Goal: Information Seeking & Learning: Learn about a topic

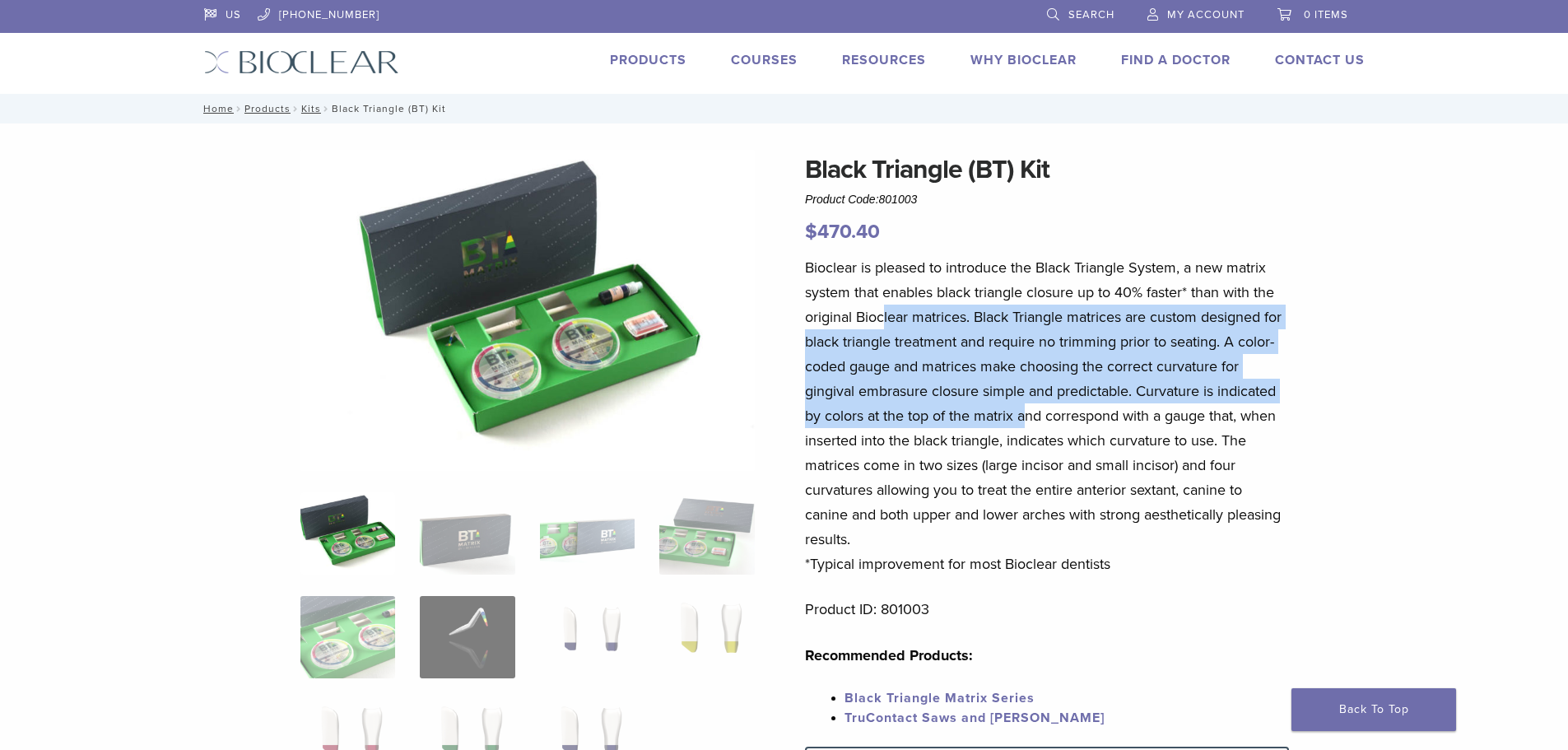
drag, startPoint x: 886, startPoint y: 319, endPoint x: 1198, endPoint y: 487, distance: 354.4
click at [1172, 479] on p "Bioclear is pleased to introduce the Black Triangle System, a new matrix system…" at bounding box center [1048, 415] width 484 height 321
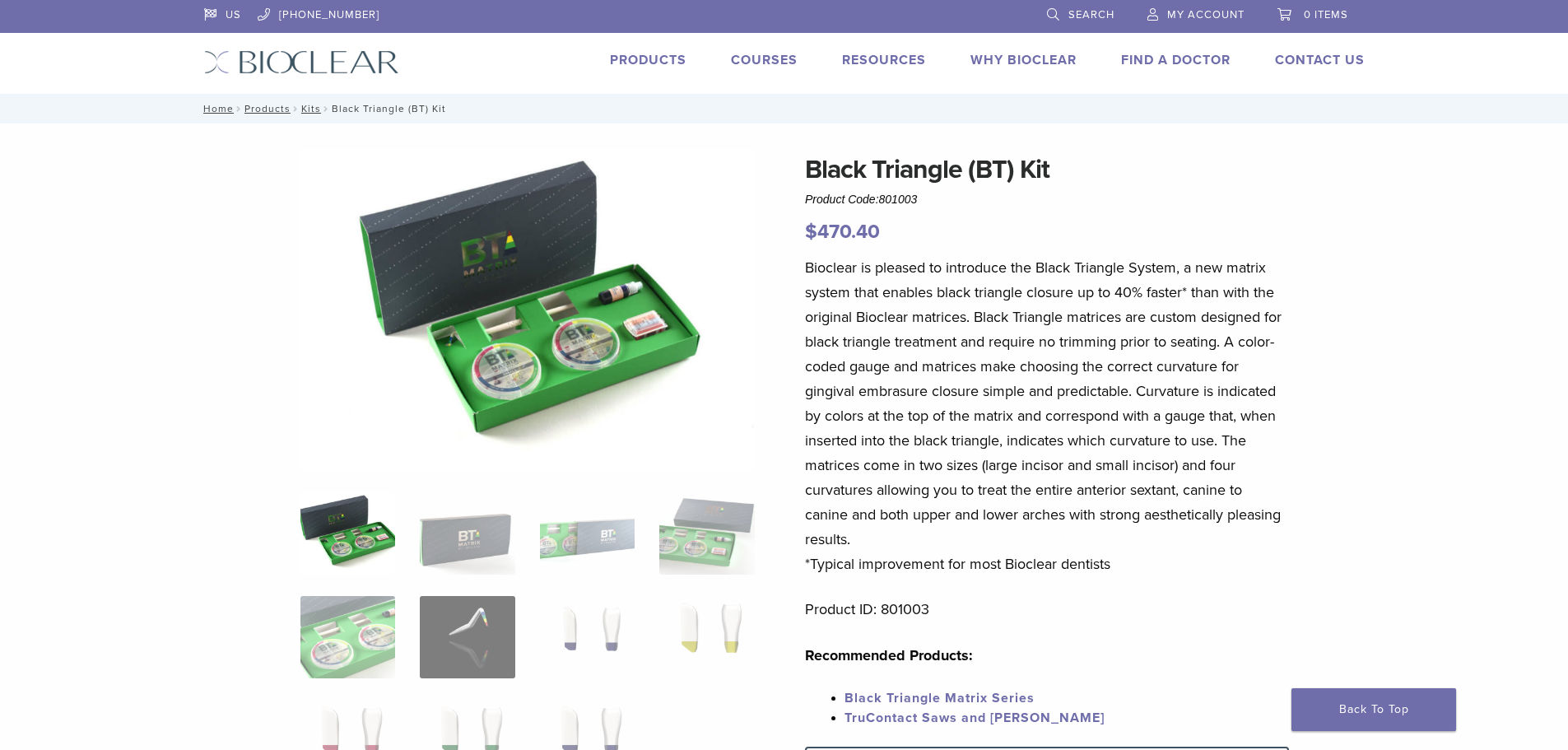
click at [1198, 488] on p "Bioclear is pleased to introduce the Black Triangle System, a new matrix system…" at bounding box center [1048, 415] width 484 height 321
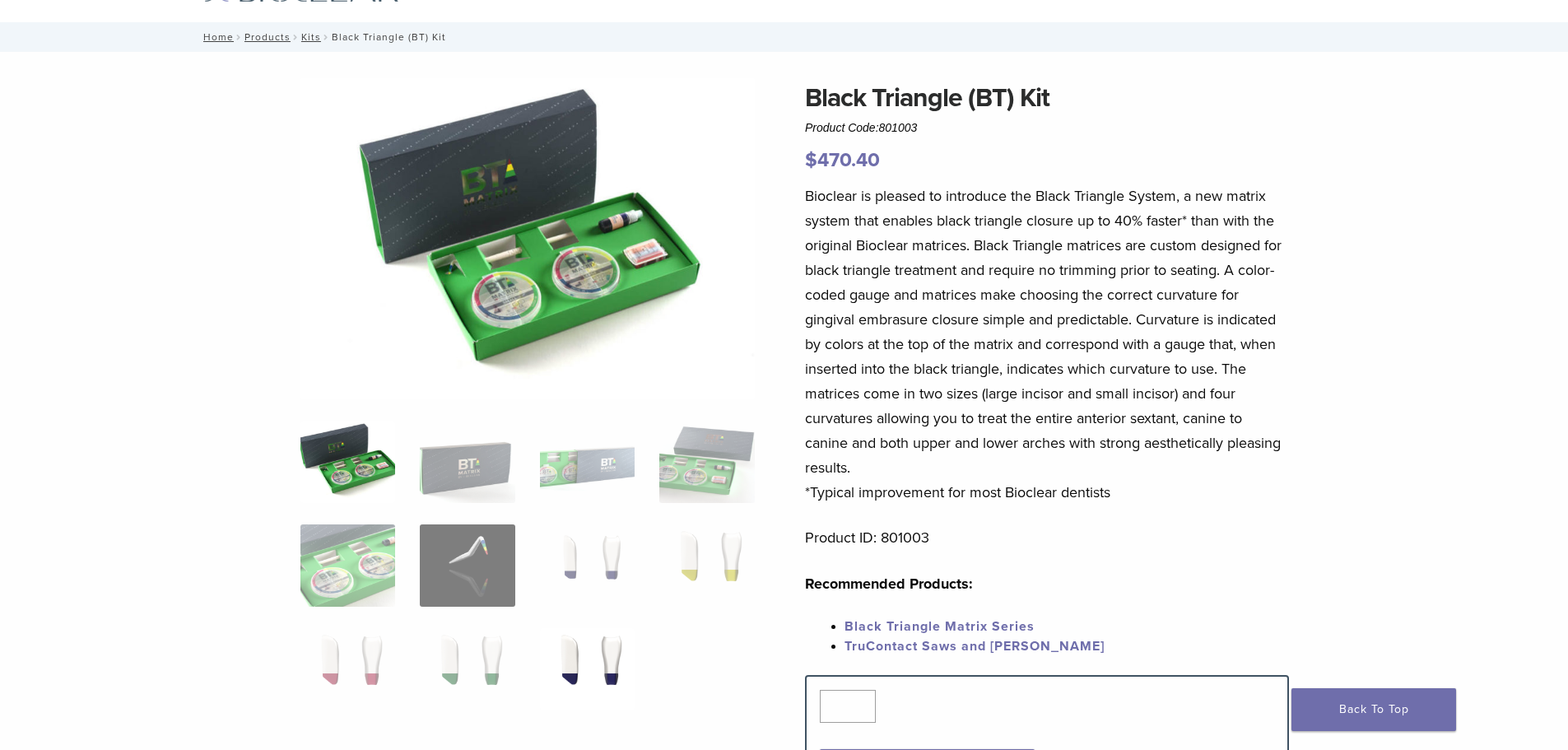
scroll to position [165, 0]
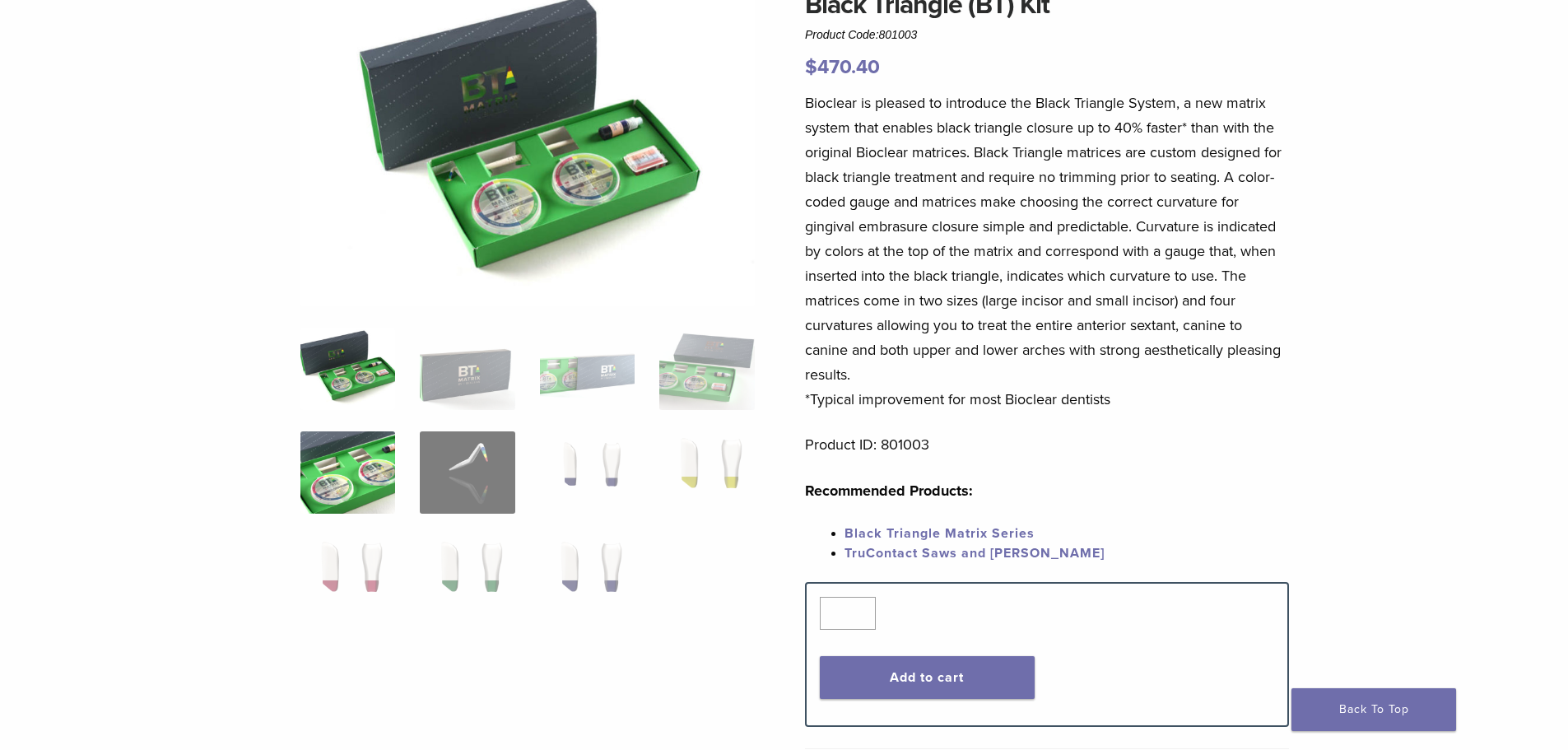
click at [325, 481] on img at bounding box center [347, 472] width 95 height 82
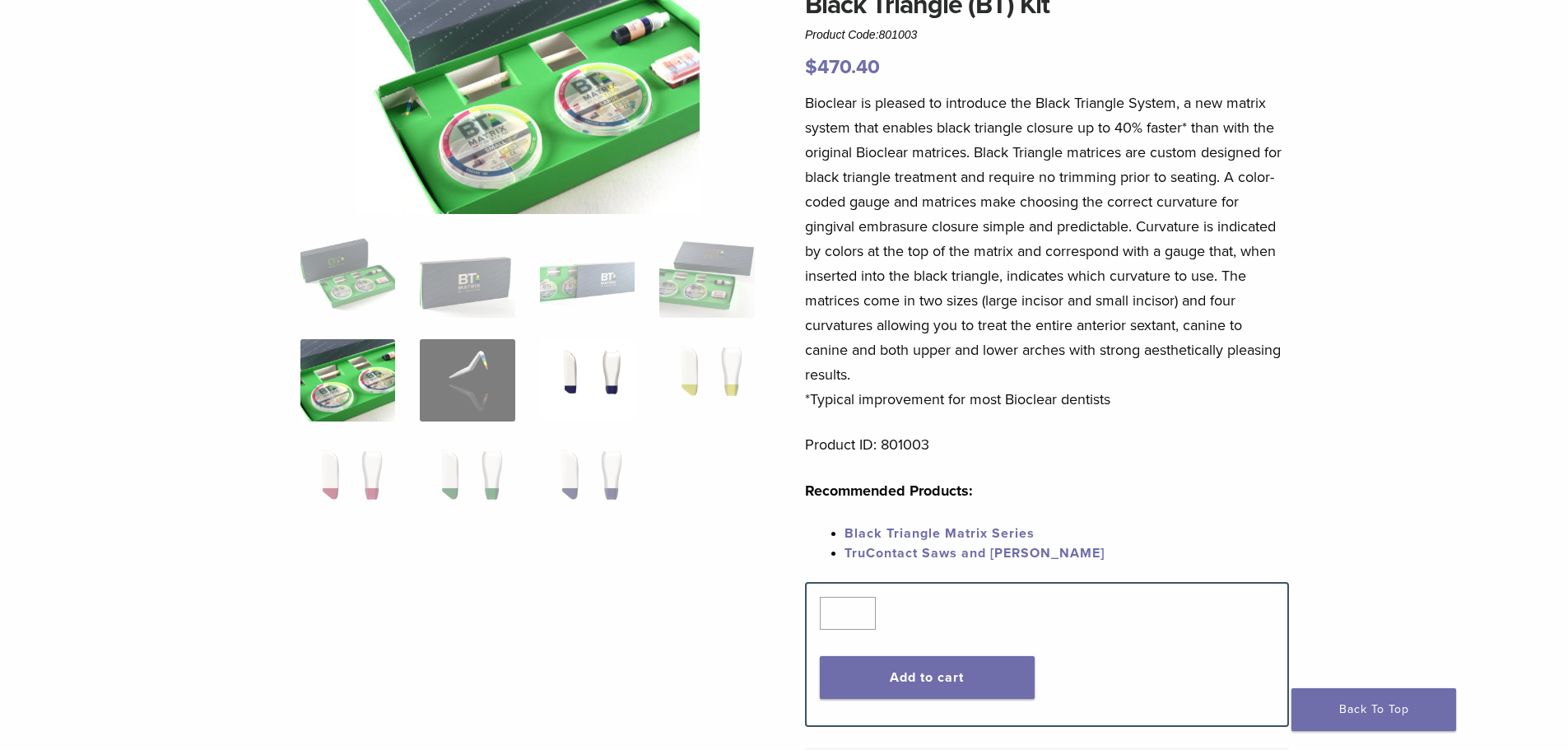
click at [595, 361] on img at bounding box center [587, 379] width 95 height 82
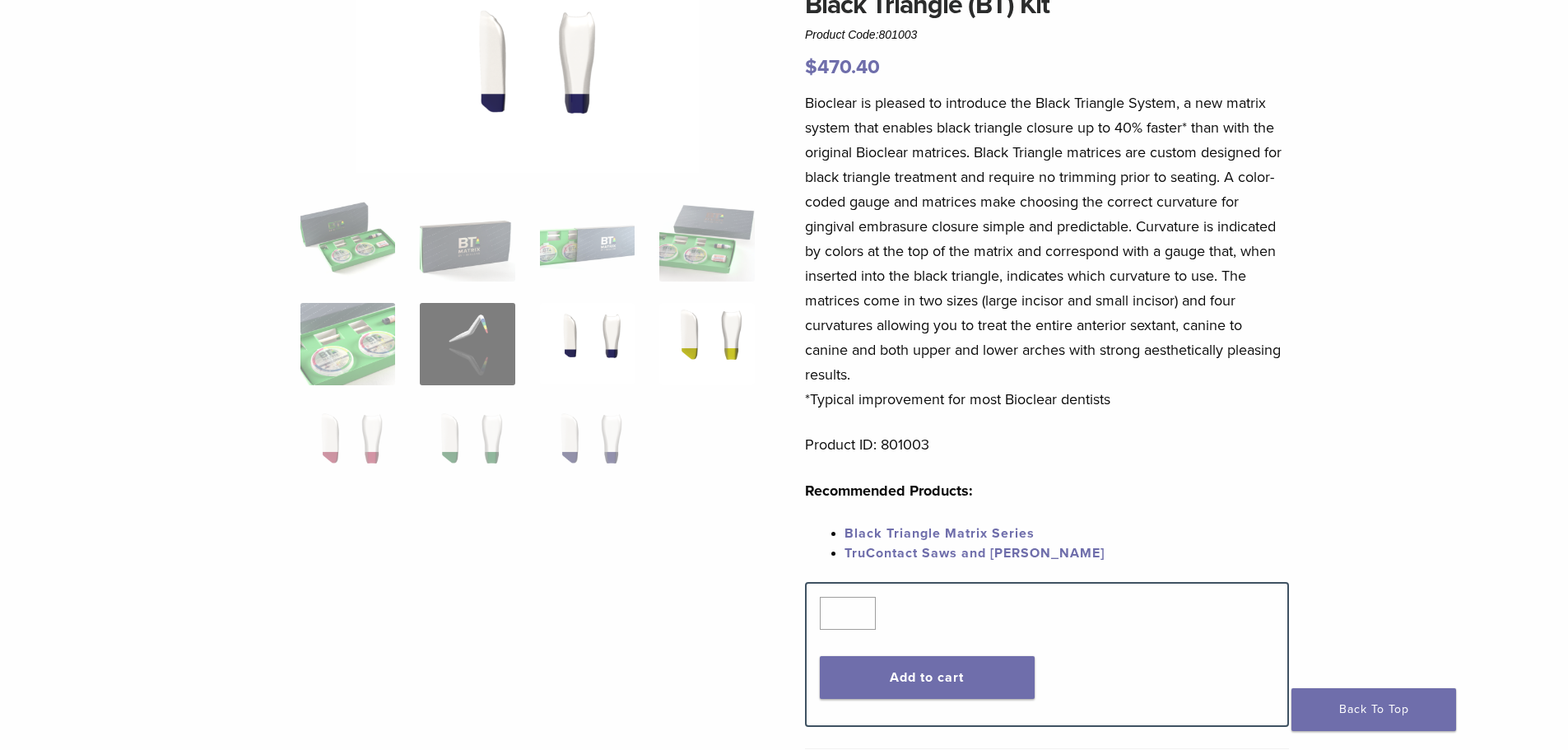
click at [721, 327] on img at bounding box center [706, 343] width 95 height 82
click at [592, 440] on img at bounding box center [587, 447] width 95 height 82
click at [313, 451] on img at bounding box center [347, 447] width 95 height 82
click at [347, 237] on img at bounding box center [347, 239] width 95 height 82
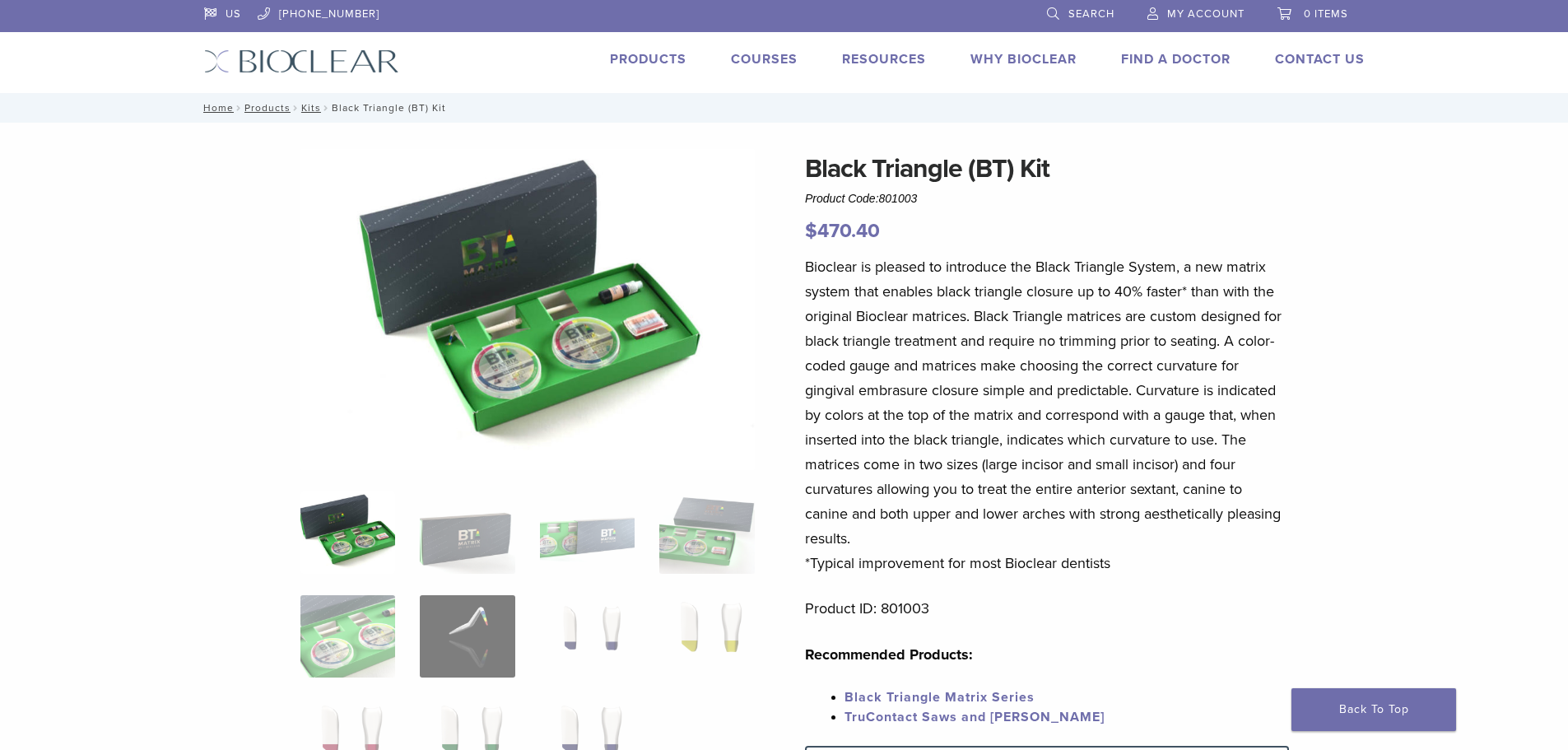
scroll to position [0, 0]
